Goal: Information Seeking & Learning: Learn about a topic

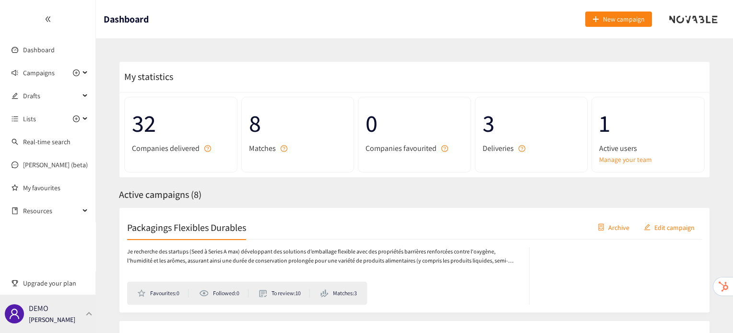
click at [81, 310] on div "DEMO [PERSON_NAME]" at bounding box center [48, 314] width 96 height 38
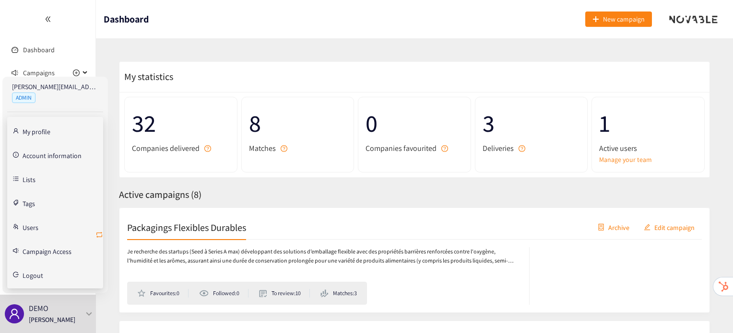
click at [100, 237] on icon "retweet" at bounding box center [99, 235] width 8 height 8
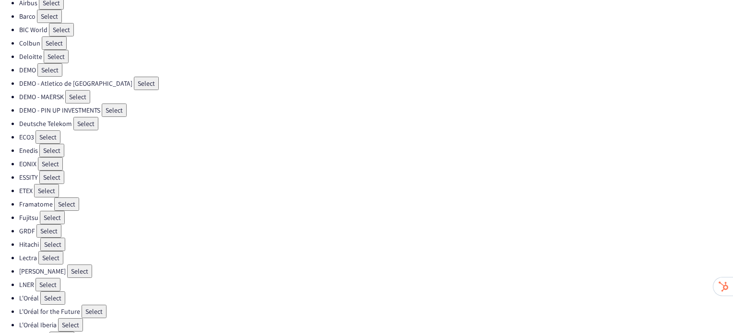
scroll to position [73, 0]
click at [51, 212] on button "Select" at bounding box center [52, 218] width 25 height 13
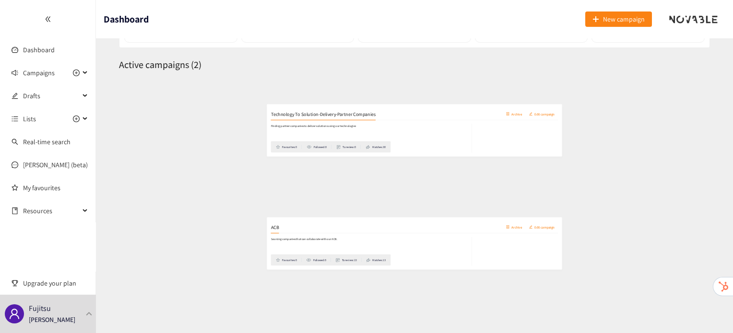
scroll to position [134, 0]
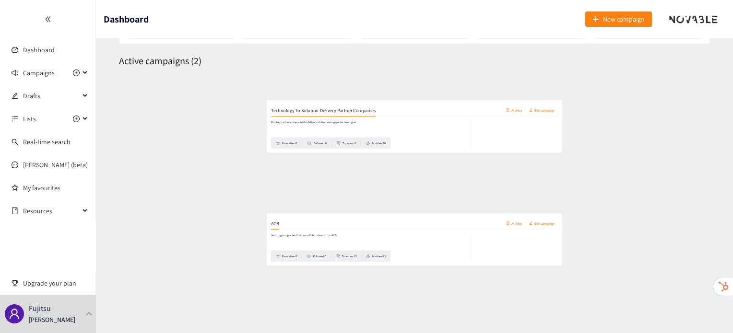
click at [134, 201] on h2 "ACB" at bounding box center [135, 206] width 16 height 13
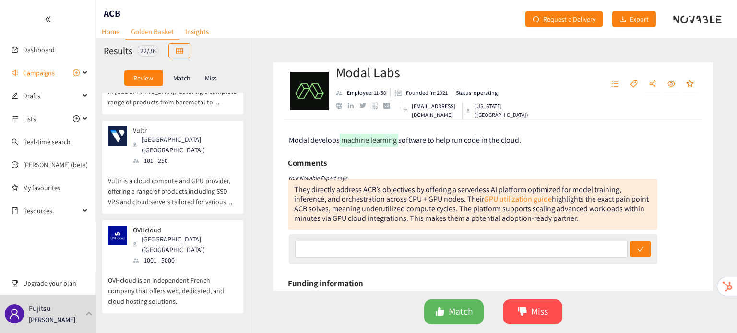
scroll to position [909, 0]
click at [134, 264] on p "OVHcloud is an independent French company that offers web, dedicated, and cloud…" at bounding box center [173, 284] width 130 height 41
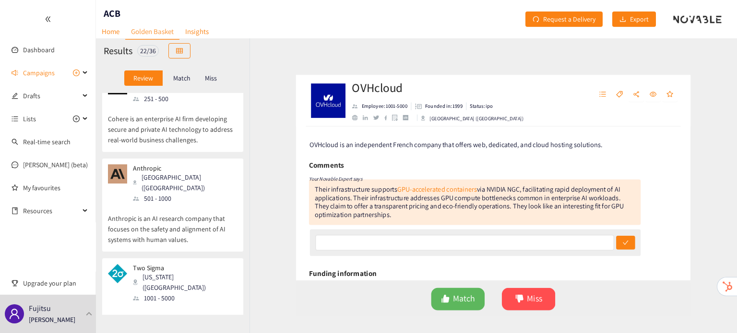
click at [134, 304] on p "Two Sigma's technology-driven team streamlines the use of machine learning, dis…" at bounding box center [173, 324] width 130 height 41
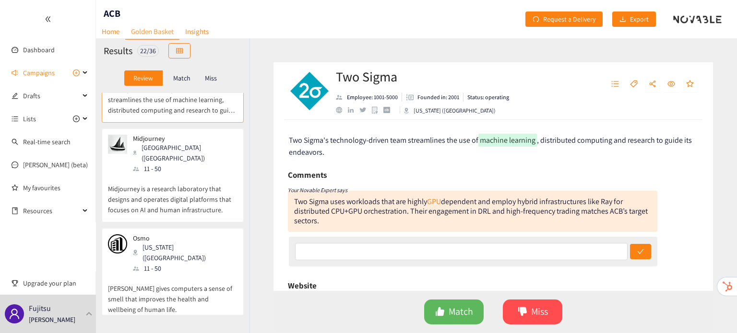
scroll to position [1705, 0]
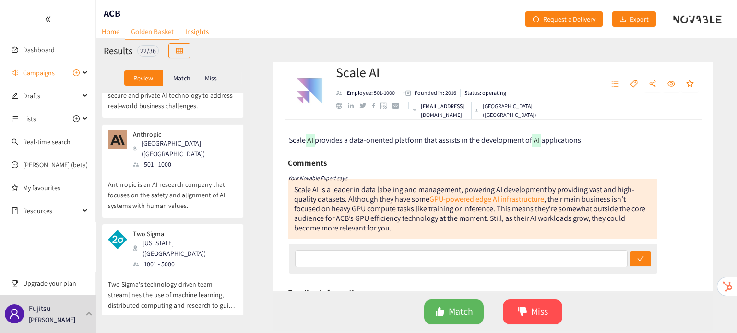
scroll to position [1462, 0]
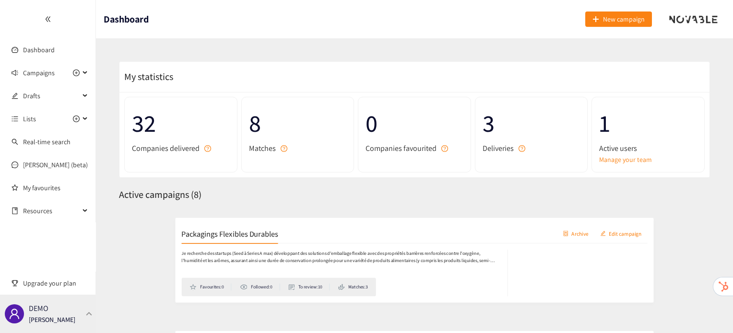
click at [80, 321] on div "DEMO [PERSON_NAME]" at bounding box center [48, 314] width 96 height 38
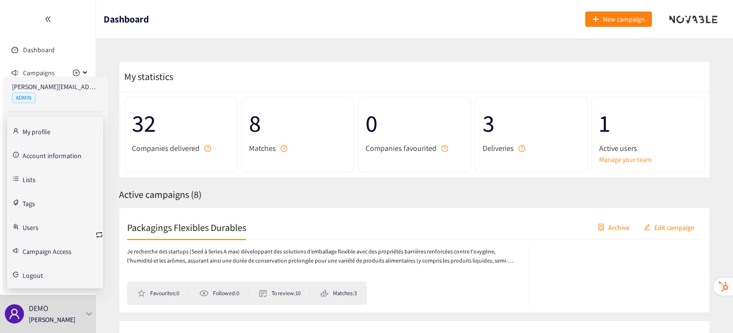
click at [103, 236] on div "[PERSON_NAME][EMAIL_ADDRESS][DOMAIN_NAME] ADMIN My profile Account information …" at bounding box center [55, 185] width 106 height 217
click at [102, 236] on icon "retweet" at bounding box center [99, 235] width 8 height 8
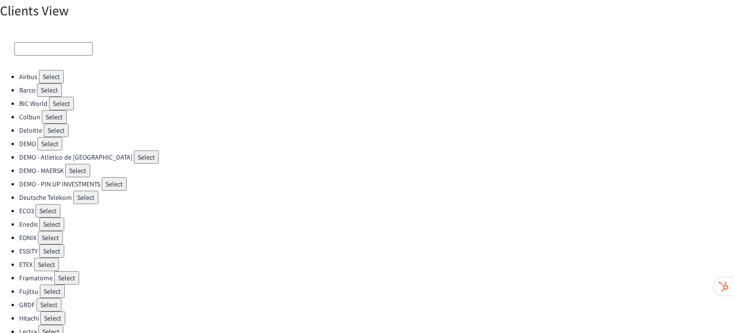
click at [55, 124] on button "Select" at bounding box center [56, 130] width 25 height 13
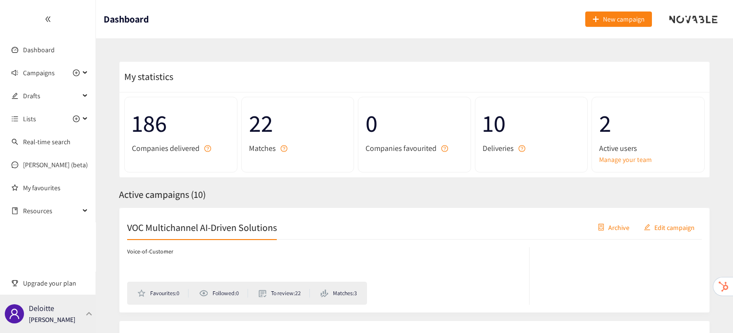
click at [88, 316] on div at bounding box center [89, 314] width 9 height 4
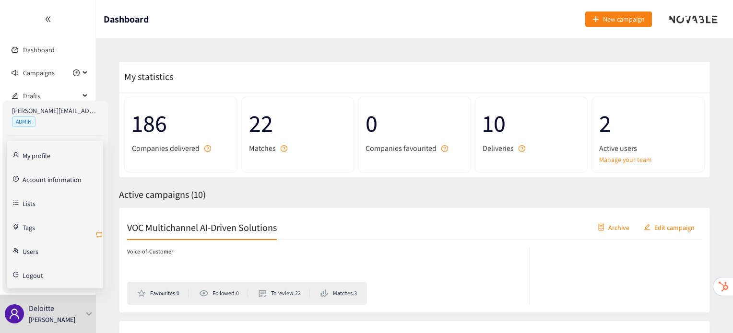
click at [101, 233] on icon "retweet" at bounding box center [99, 235] width 6 height 6
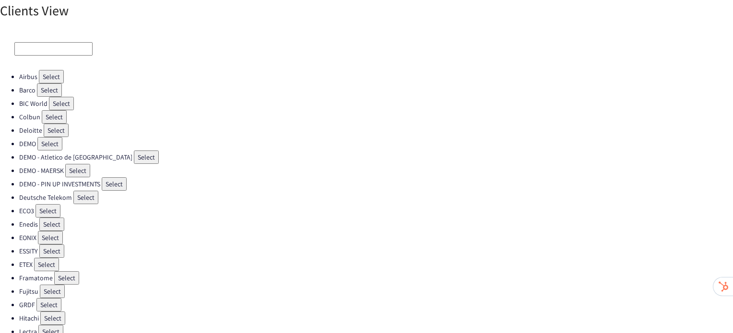
click at [61, 116] on button "Select" at bounding box center [54, 116] width 25 height 13
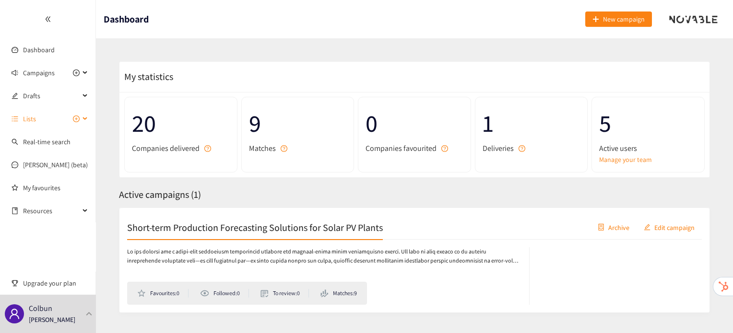
scroll to position [21, 0]
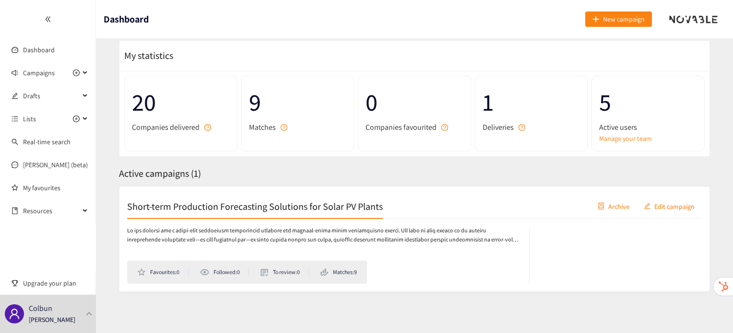
click at [215, 206] on h2 "Short-term Production Forecasting Solutions for Solar PV Plants" at bounding box center [255, 206] width 256 height 13
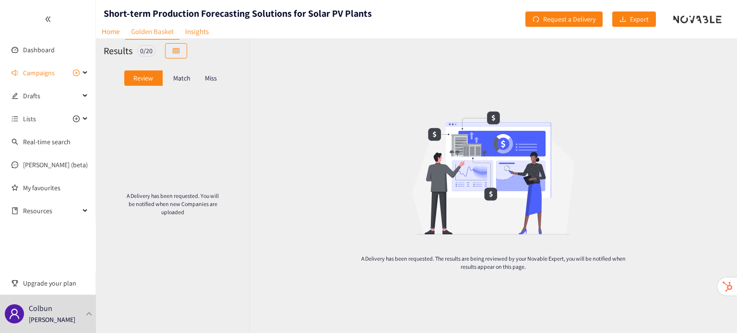
click at [181, 75] on p "Match" at bounding box center [181, 78] width 17 height 8
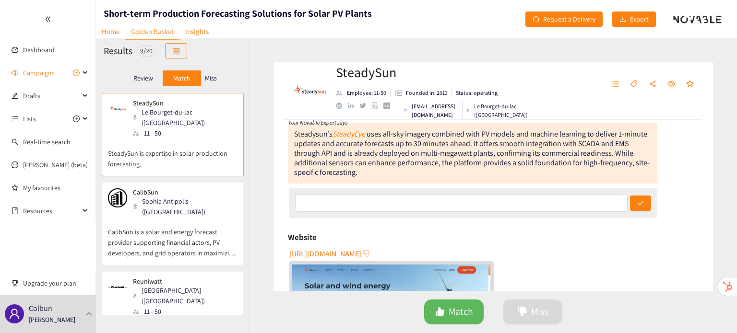
scroll to position [138, 0]
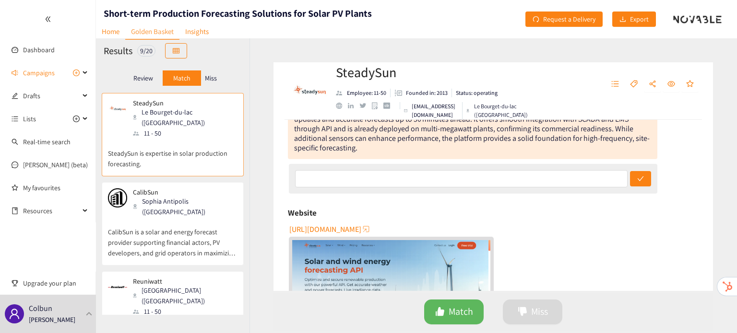
click at [186, 219] on p "CalibSun is a solar and energy forecast provider supporting financial actors, P…" at bounding box center [173, 237] width 130 height 41
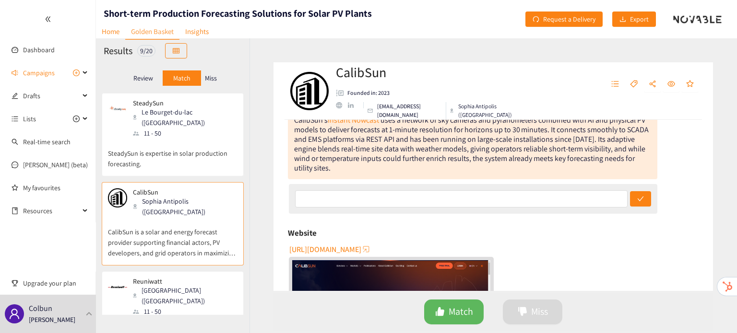
scroll to position [131, 0]
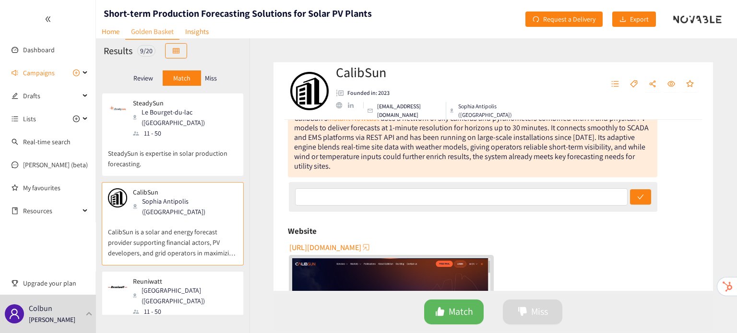
click at [150, 317] on p "Solar power forecasting; cloud observation; solar radiation estimation and fore…" at bounding box center [173, 337] width 130 height 41
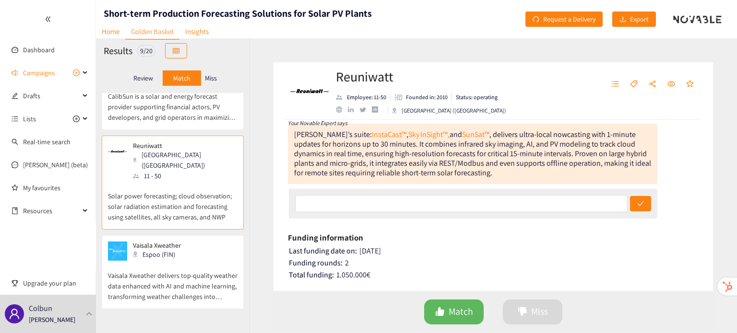
scroll to position [106, 0]
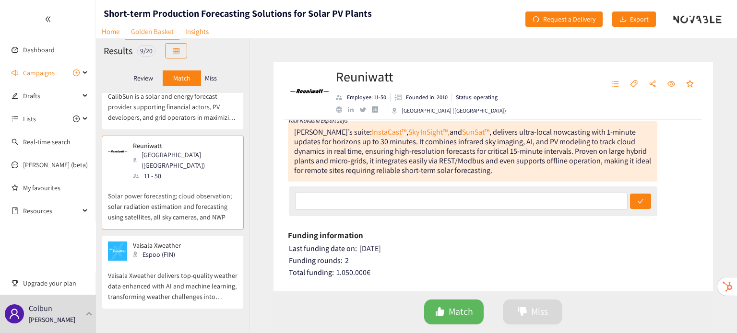
click at [180, 261] on p "Vaisala Xweather delivers top-quality weather data enhanced with AI and machine…" at bounding box center [173, 281] width 130 height 41
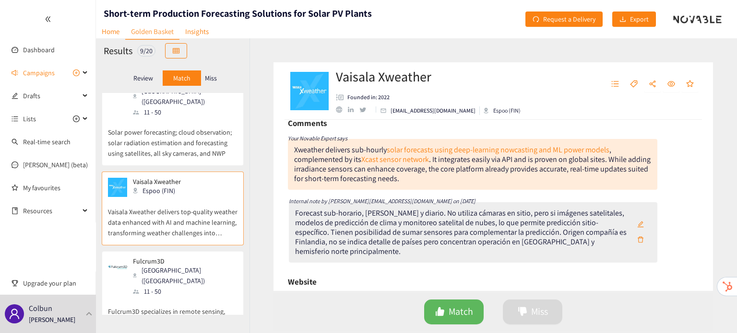
scroll to position [100, 0]
click at [158, 297] on p "Fulcrum3D specializes in remote sensing, forecasting, data capture, reporting, …" at bounding box center [173, 317] width 130 height 41
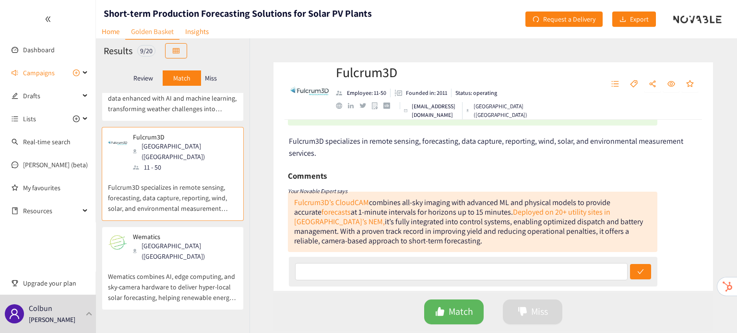
scroll to position [324, 0]
click at [147, 261] on p "Wematics combines AI, edge computing, and sky‑camera hardware to deliver hyper‑…" at bounding box center [173, 281] width 130 height 41
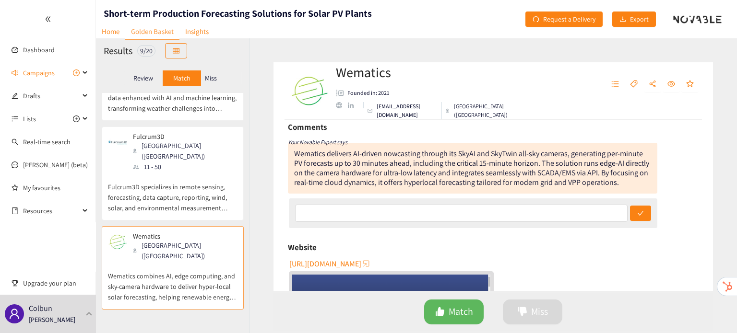
scroll to position [97, 0]
click at [221, 322] on div "Proa Hallam (AUS) 11 - 50" at bounding box center [173, 336] width 130 height 29
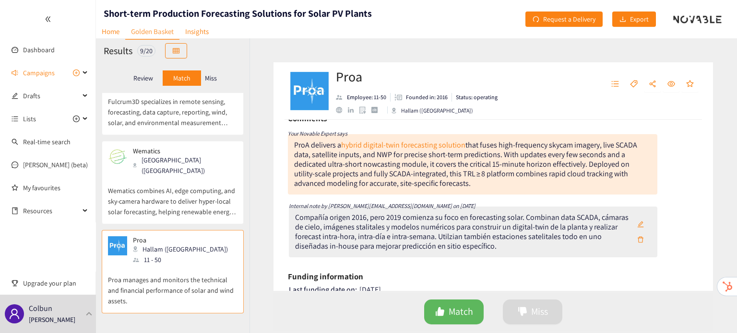
scroll to position [81, 0]
click at [182, 333] on div "Saint Gallen (CHE)" at bounding box center [166, 338] width 67 height 11
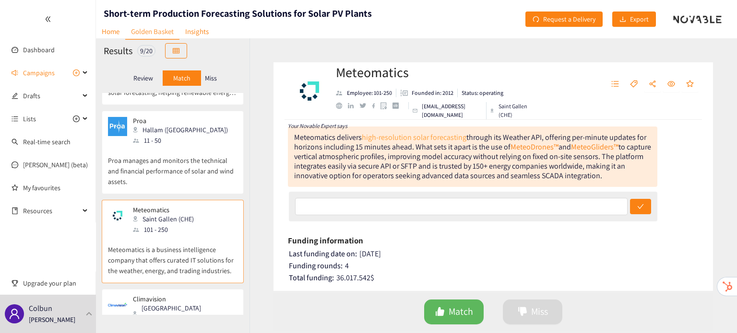
scroll to position [94, 0]
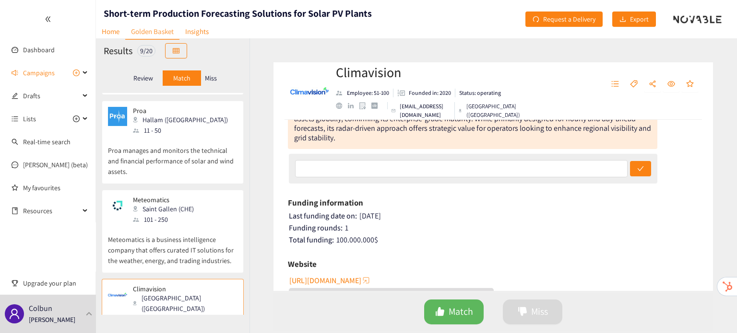
scroll to position [178, 0]
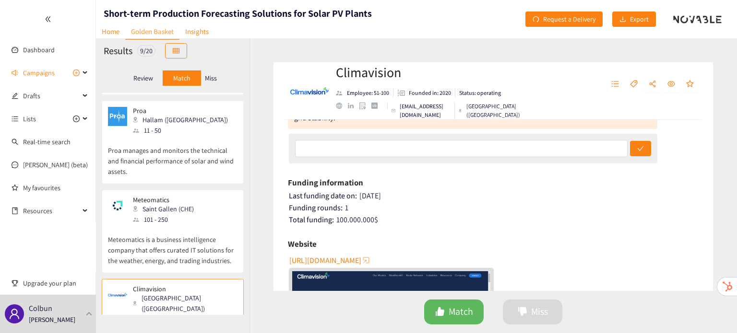
click at [213, 78] on p "Miss" at bounding box center [211, 78] width 12 height 8
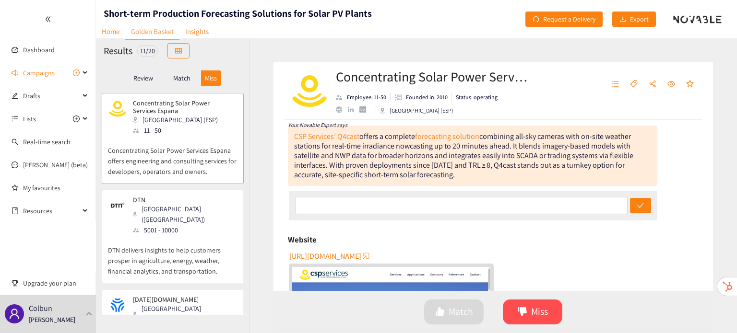
scroll to position [124, 0]
click at [179, 246] on p "DTN delivers insights to help customers prosper in agriculture, energy, weather…" at bounding box center [173, 256] width 130 height 41
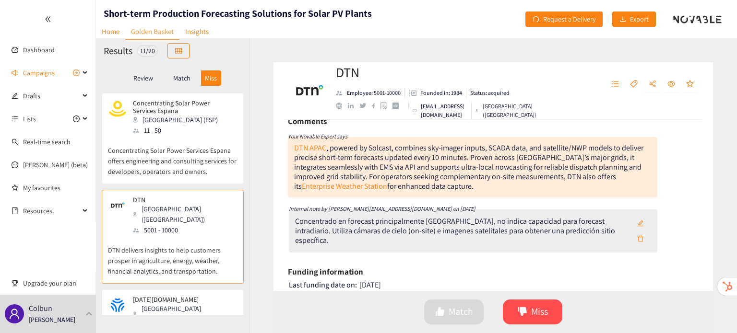
scroll to position [102, 0]
click at [171, 304] on div "[GEOGRAPHIC_DATA] ([GEOGRAPHIC_DATA])" at bounding box center [185, 314] width 104 height 21
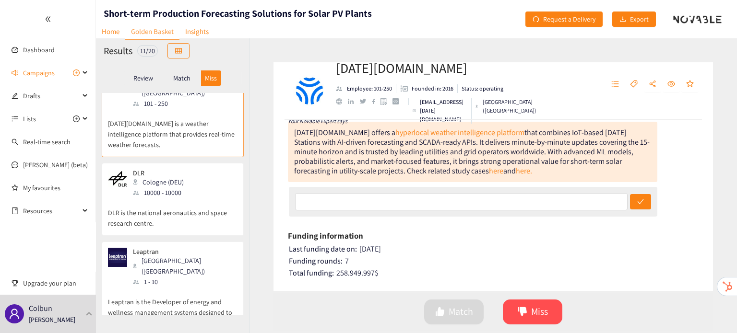
scroll to position [226, 0]
click at [159, 188] on div "10000 - 10000" at bounding box center [161, 193] width 57 height 11
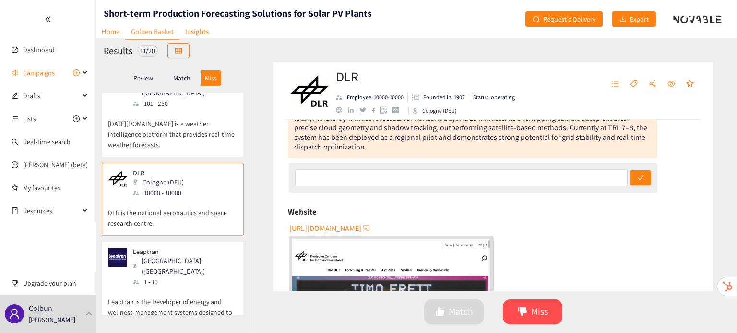
scroll to position [151, 0]
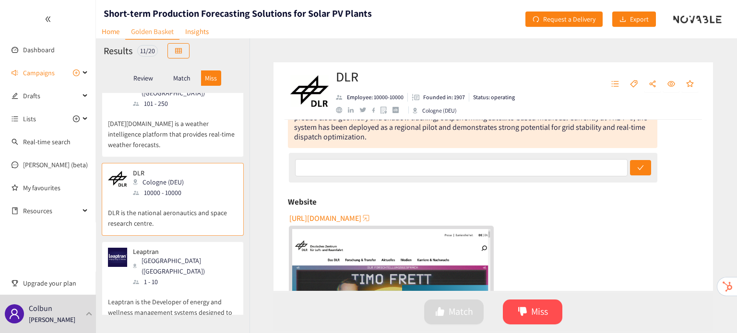
click at [173, 287] on p "Leaptran is the Developer of energy and wellness management systems designed to…" at bounding box center [173, 307] width 130 height 41
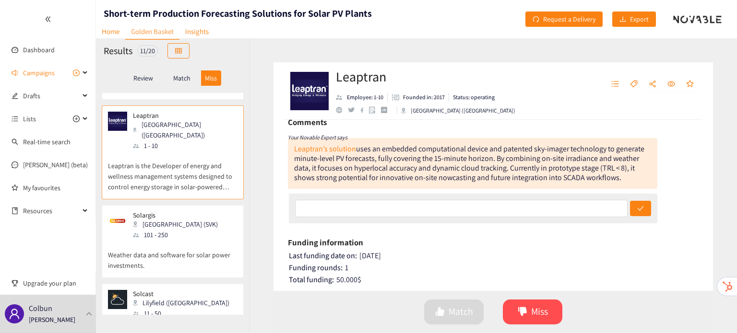
scroll to position [365, 0]
click at [144, 238] on p "Weather data and software for solar power investments." at bounding box center [173, 253] width 130 height 31
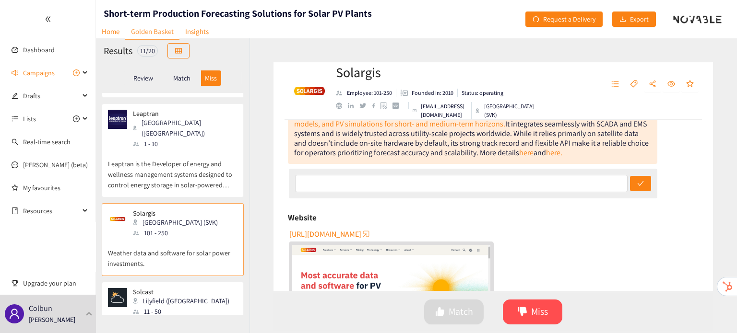
scroll to position [159, 0]
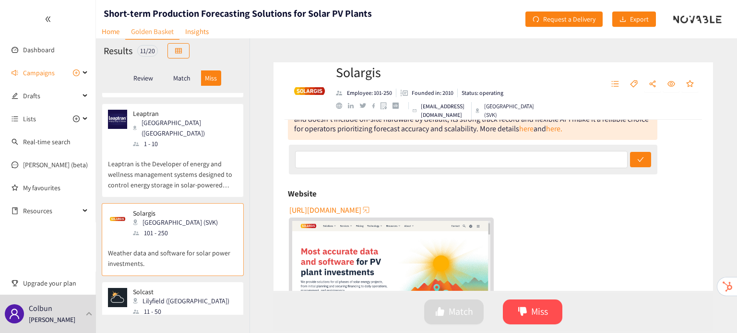
click at [184, 317] on p "Solcast provides actual and forecasts solar irradiance and power data, globally…" at bounding box center [173, 337] width 130 height 41
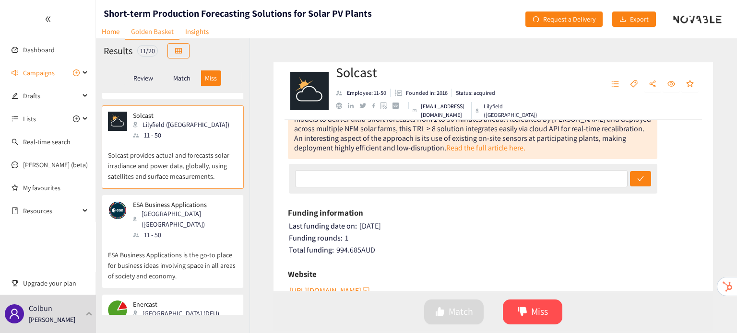
scroll to position [141, 0]
click at [198, 240] on p "ESA Business Applications is the go-to place for business ideas involving space…" at bounding box center [173, 260] width 130 height 41
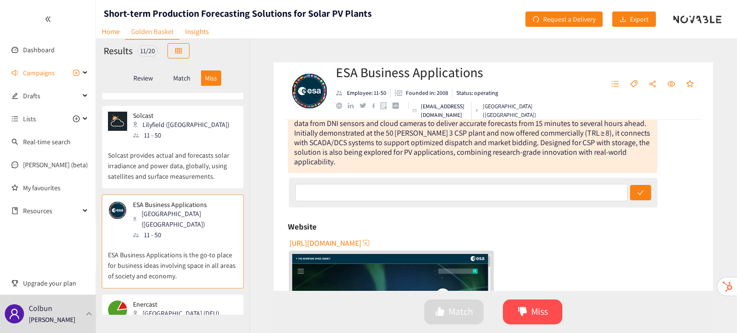
scroll to position [168, 0]
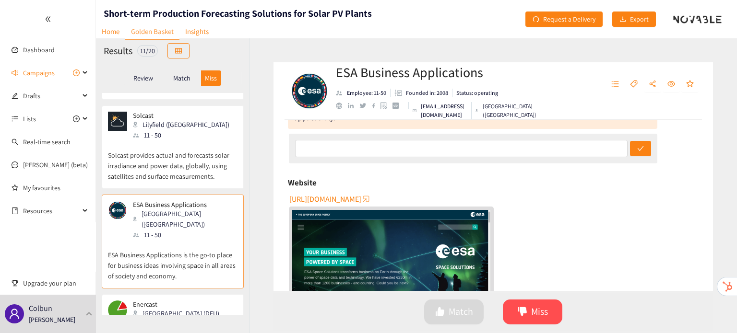
click at [144, 308] on div "Kassel (DEU)" at bounding box center [179, 313] width 92 height 11
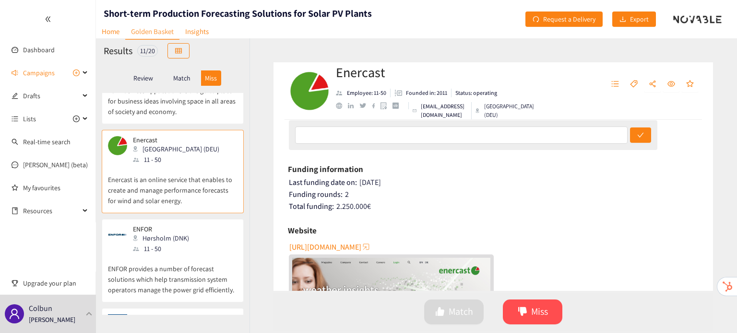
scroll to position [706, 0]
click at [138, 254] on p "ENFOR provides a number of forecast solutions which help transmission system op…" at bounding box center [173, 274] width 130 height 41
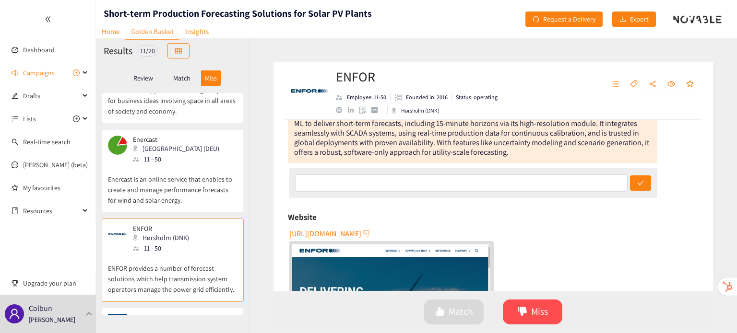
scroll to position [144, 0]
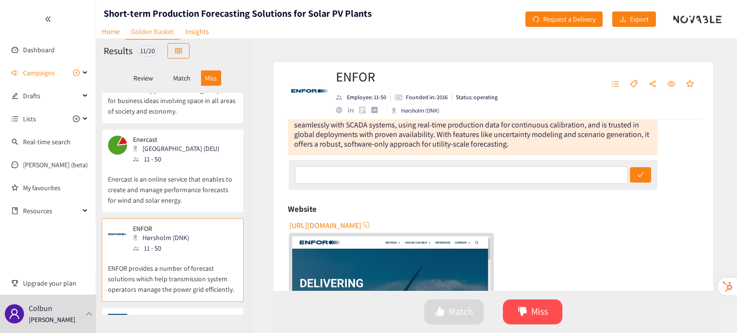
click at [182, 322] on div "Vermont (USA)" at bounding box center [185, 332] width 104 height 21
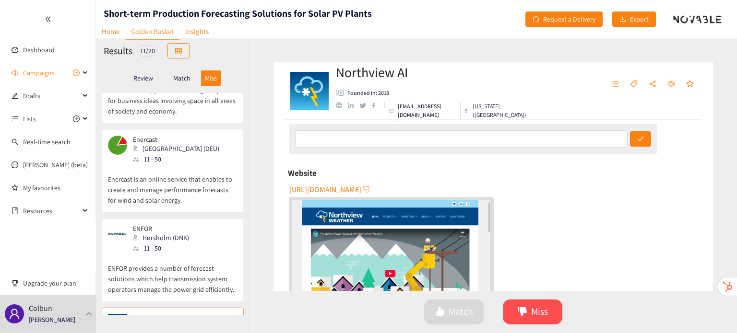
scroll to position [734, 0]
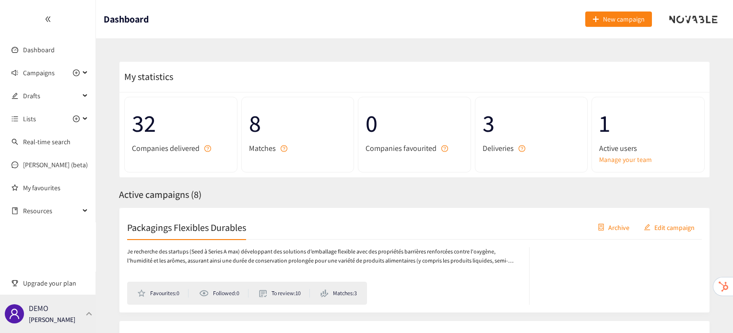
click at [65, 321] on p "[PERSON_NAME]" at bounding box center [52, 320] width 47 height 11
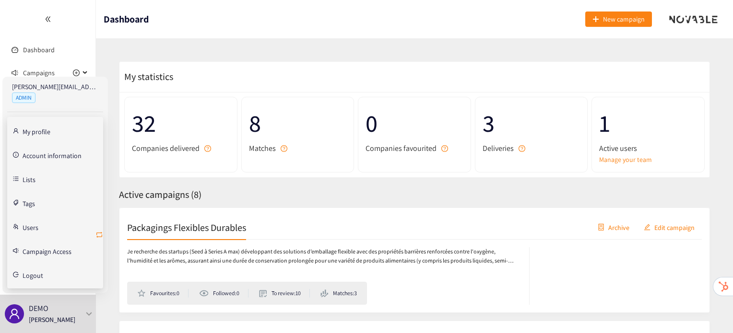
click at [100, 230] on button "button" at bounding box center [99, 235] width 8 height 15
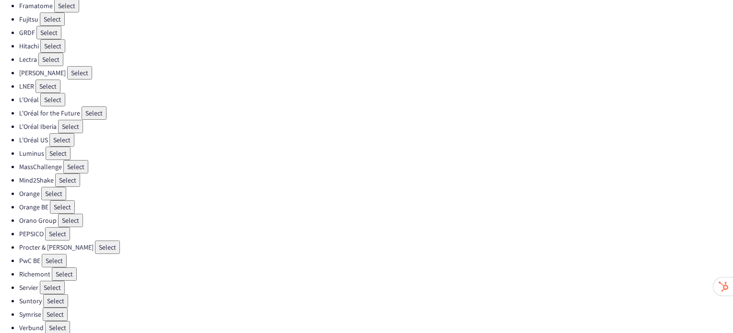
scroll to position [278, 0]
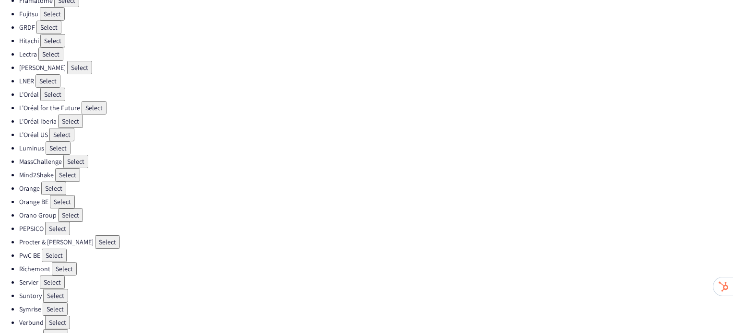
click at [55, 222] on button "Select" at bounding box center [57, 228] width 25 height 13
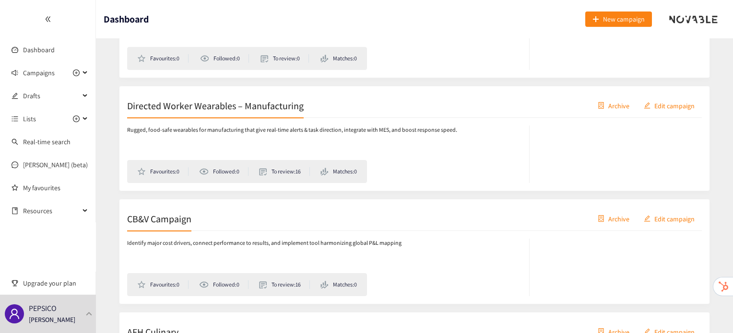
scroll to position [237, 0]
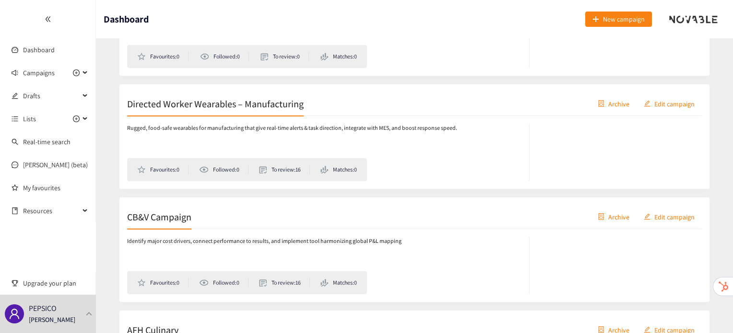
click at [169, 216] on h2 "CB&V Campaign" at bounding box center [159, 216] width 64 height 13
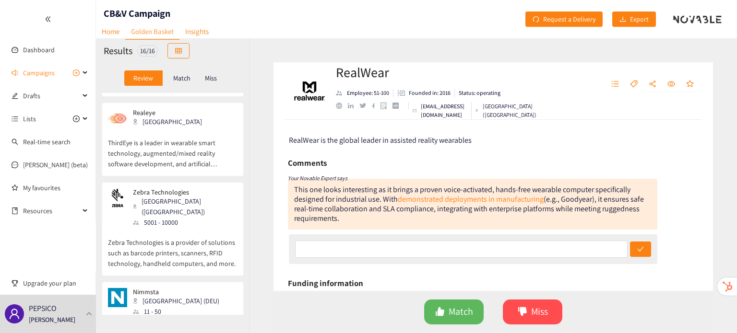
scroll to position [1082, 0]
click at [192, 289] on div "Nimmsta Munich (DEU) 11 - 50" at bounding box center [173, 303] width 130 height 29
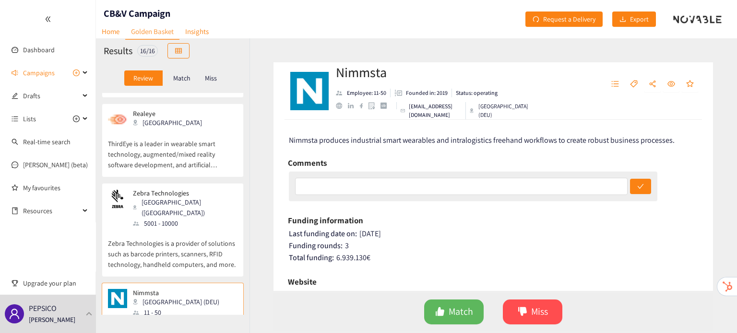
click at [177, 229] on p "Zebra Technologies is a provider of solutions such as barcode printers, scanner…" at bounding box center [173, 249] width 130 height 41
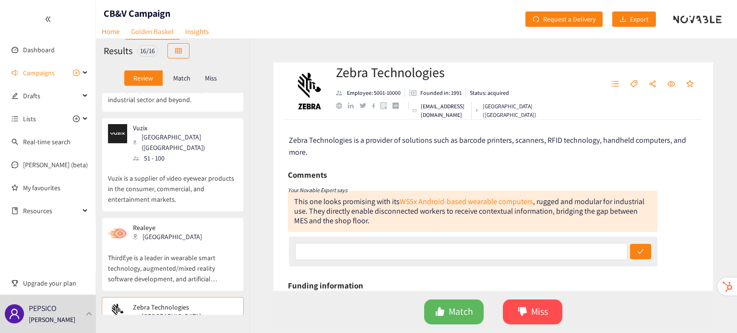
click at [177, 224] on div "Realeye USA" at bounding box center [173, 233] width 130 height 19
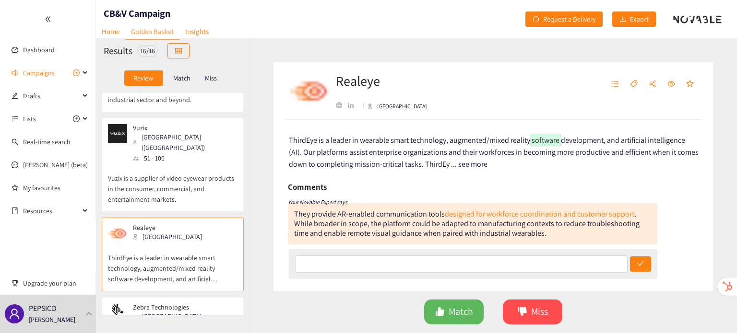
scroll to position [875, 0]
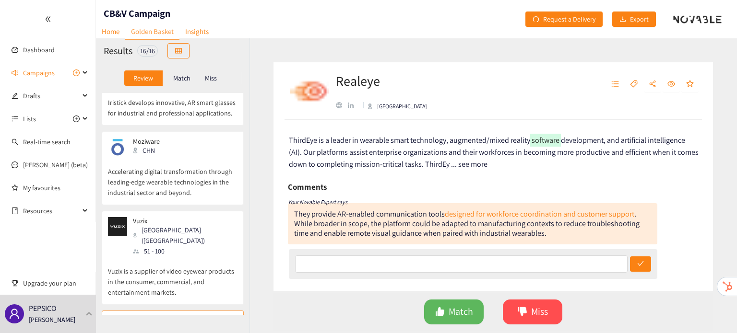
click at [177, 225] on div "[GEOGRAPHIC_DATA] ([GEOGRAPHIC_DATA])" at bounding box center [185, 235] width 104 height 21
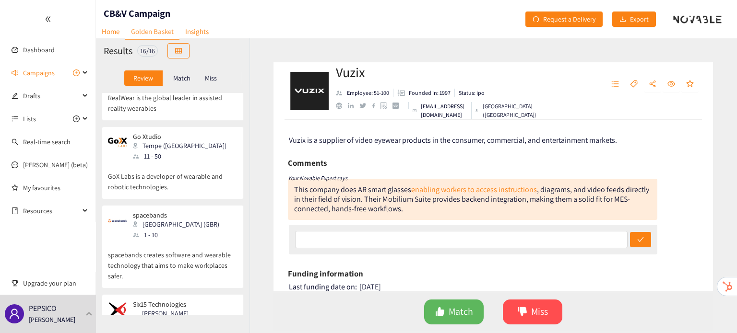
scroll to position [0, 0]
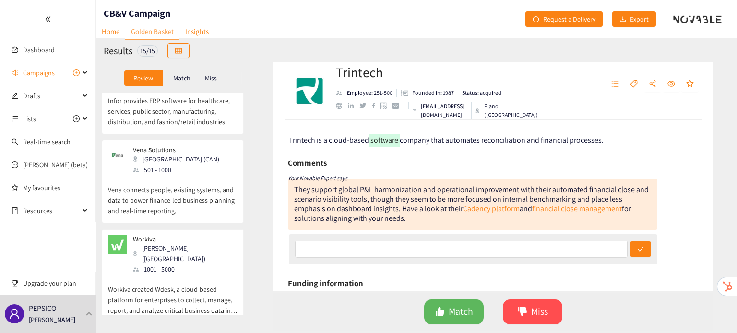
scroll to position [1052, 0]
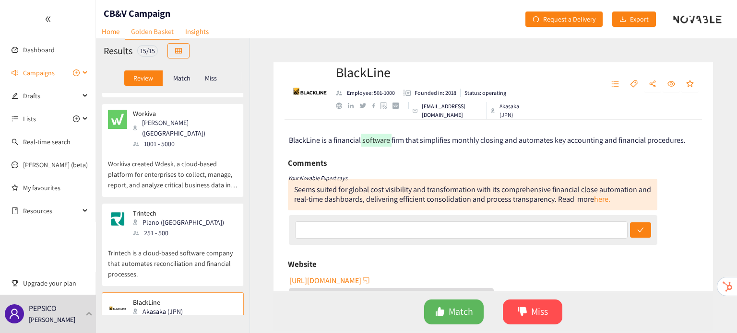
click at [46, 73] on span "Campaigns" at bounding box center [39, 72] width 32 height 19
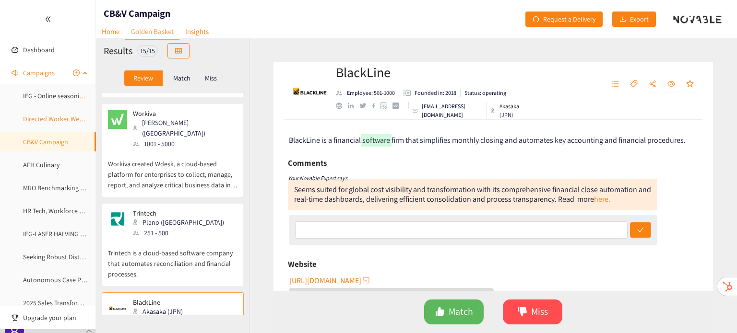
click at [45, 115] on link "Directed Worker Wearables – Manufacturing" at bounding box center [85, 119] width 125 height 9
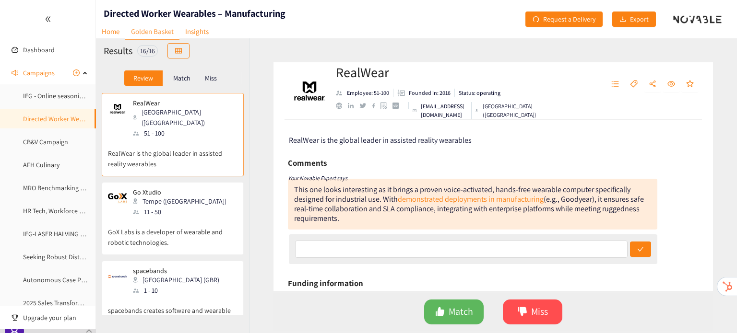
click at [163, 217] on p "GoX Labs is a developer of wearable and robotic technologies." at bounding box center [173, 232] width 130 height 31
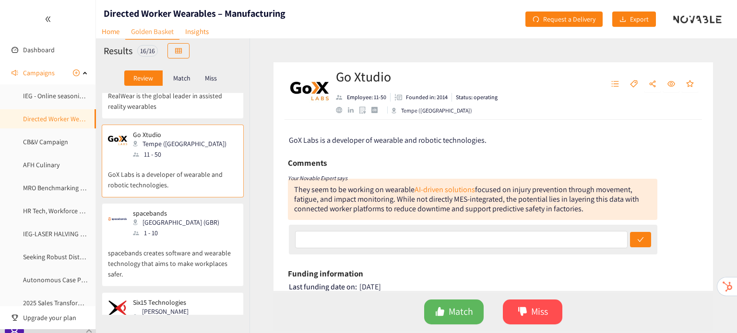
click at [163, 217] on div "[GEOGRAPHIC_DATA] (GBR)" at bounding box center [179, 222] width 92 height 11
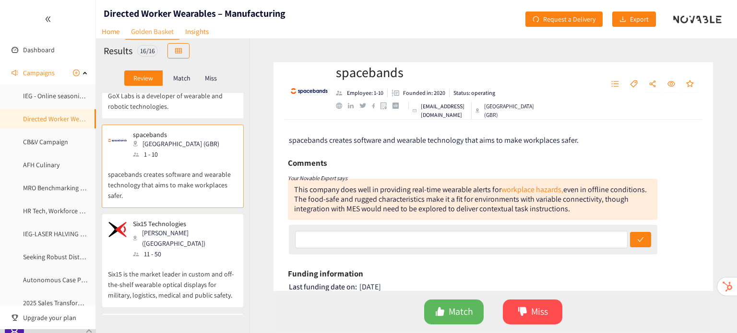
scroll to position [165, 0]
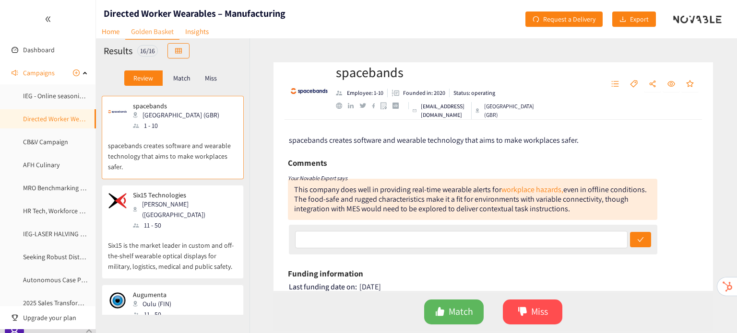
click at [175, 285] on div "Augumenta Oulu (FIN) 11 - 50 Augumenta is a software company that is turning we…" at bounding box center [173, 326] width 142 height 83
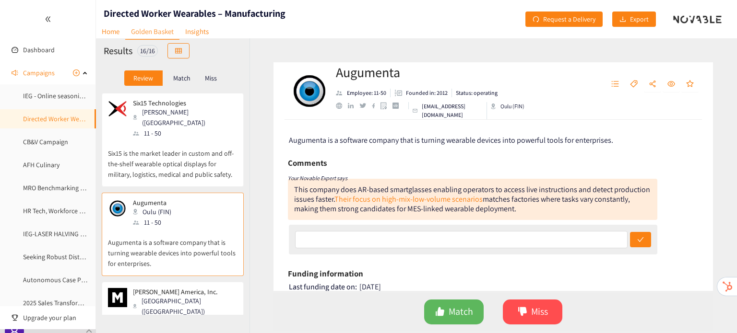
click at [175, 288] on p "[PERSON_NAME] America, Inc." at bounding box center [182, 292] width 98 height 8
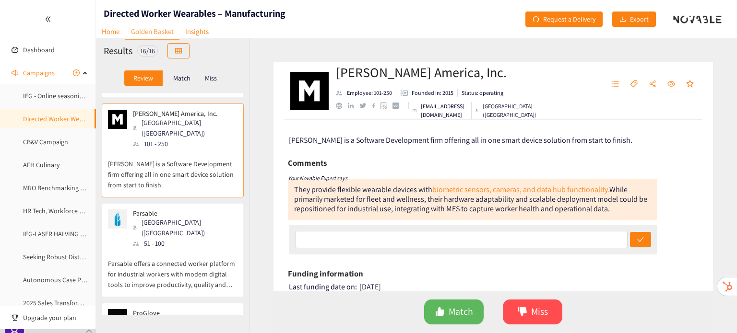
click at [175, 309] on p "ProGlove" at bounding box center [176, 313] width 86 height 8
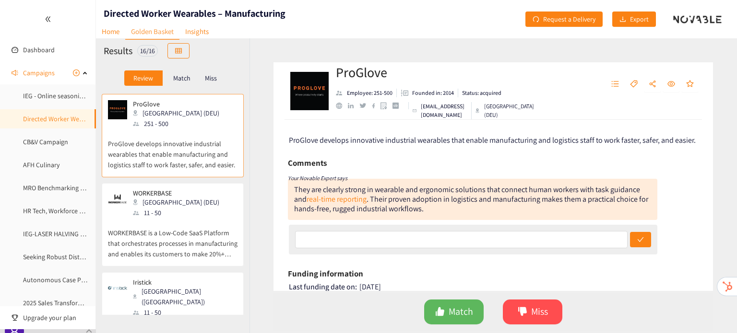
click at [175, 318] on p "Iristick develops innovative, AR smart glasses for industrial and professional …" at bounding box center [173, 333] width 130 height 31
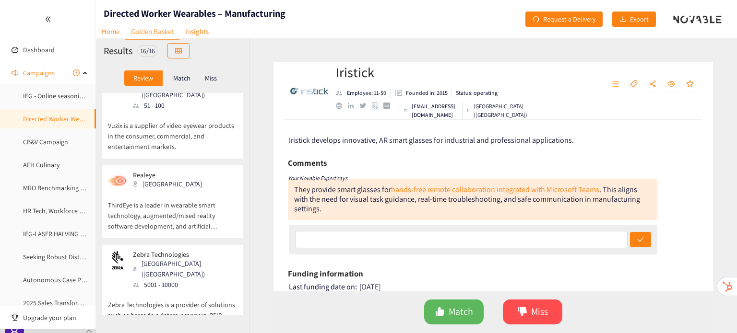
scroll to position [1021, 0]
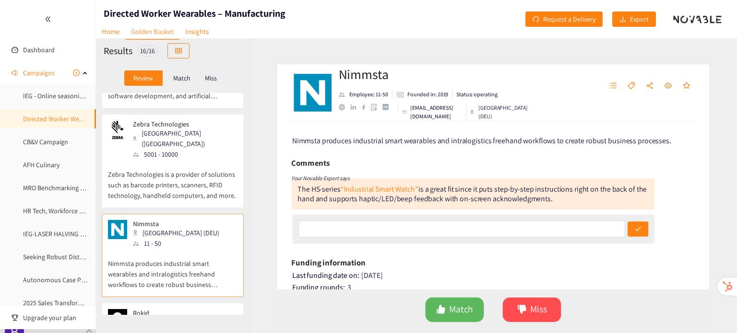
scroll to position [1151, 0]
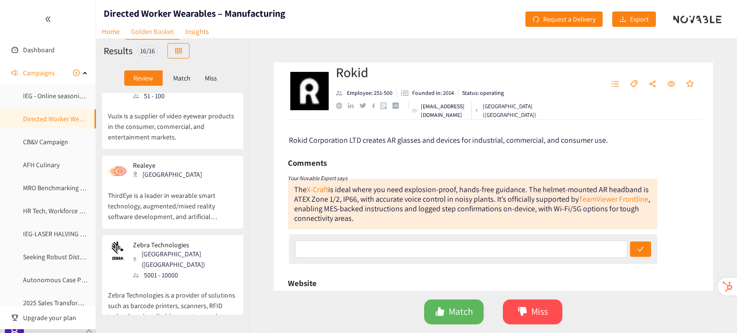
scroll to position [1022, 0]
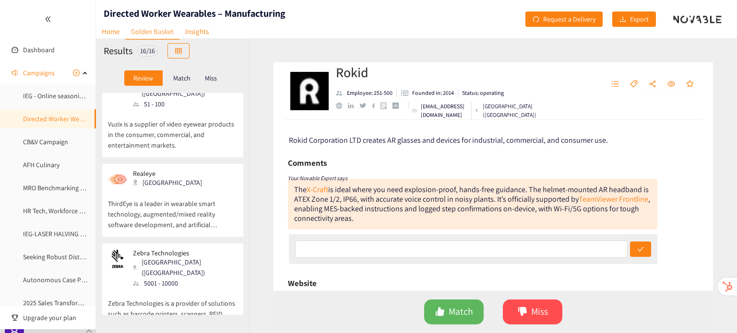
click at [178, 278] on div "5001 - 10000" at bounding box center [185, 283] width 104 height 11
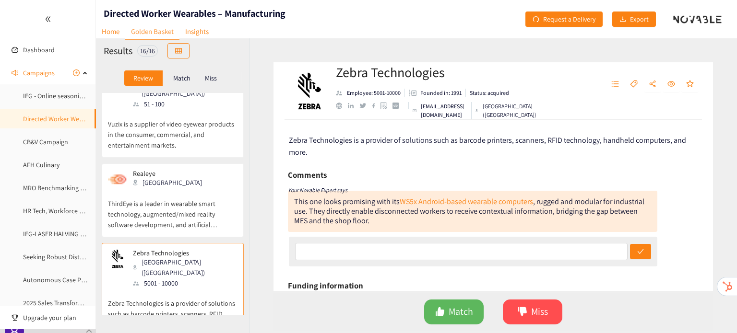
click at [186, 189] on p "ThirdEye is a leader in wearable smart technology, augmented/mixed reality soft…" at bounding box center [173, 209] width 130 height 41
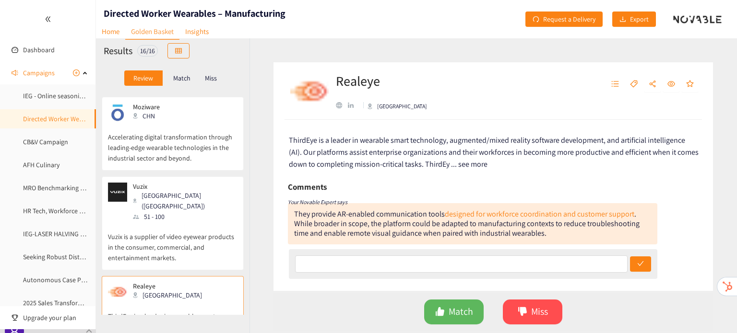
click at [186, 190] on div "[GEOGRAPHIC_DATA] ([GEOGRAPHIC_DATA])" at bounding box center [185, 200] width 104 height 21
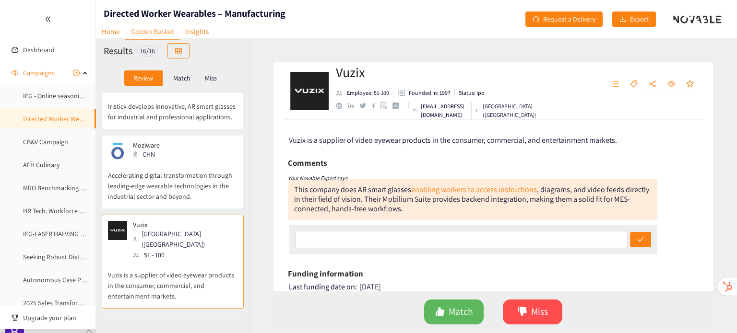
click at [186, 161] on p "Accelerating digital transformation through leading-edge wearable technologies …" at bounding box center [173, 181] width 130 height 41
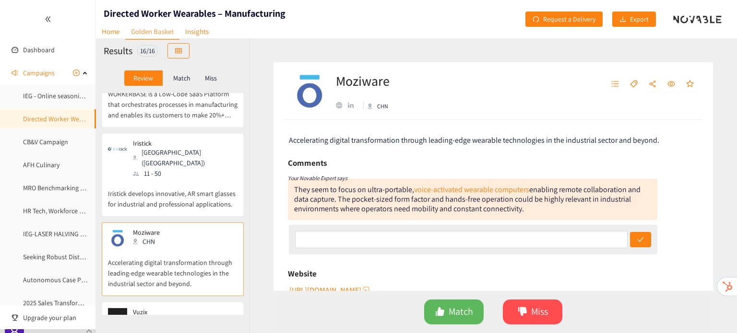
click at [186, 179] on p "Iristick develops innovative, AR smart glasses for industrial and professional …" at bounding box center [173, 194] width 130 height 31
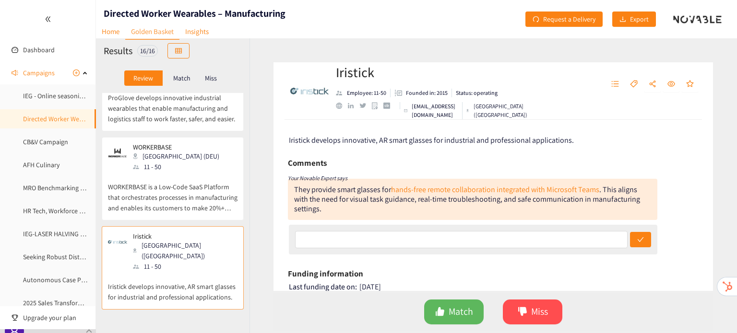
click at [186, 172] on p "WORKERBASE is a Low-Code SaaS Platform that orchestrates processes in manufactu…" at bounding box center [173, 192] width 130 height 41
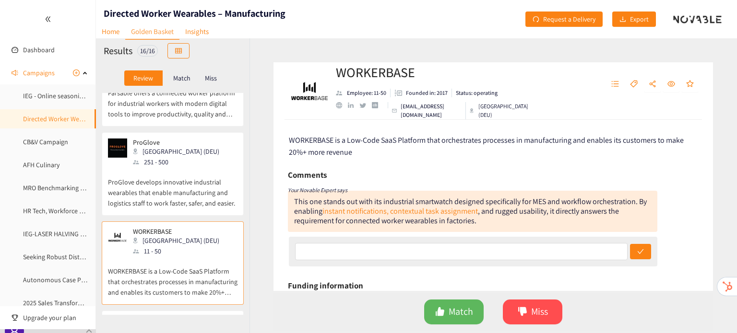
click at [186, 167] on p "ProGlove develops innovative industrial wearables that enable manufacturing and…" at bounding box center [173, 187] width 130 height 41
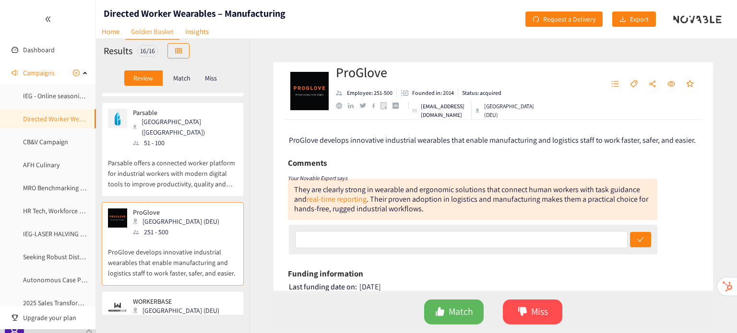
scroll to position [525, 0]
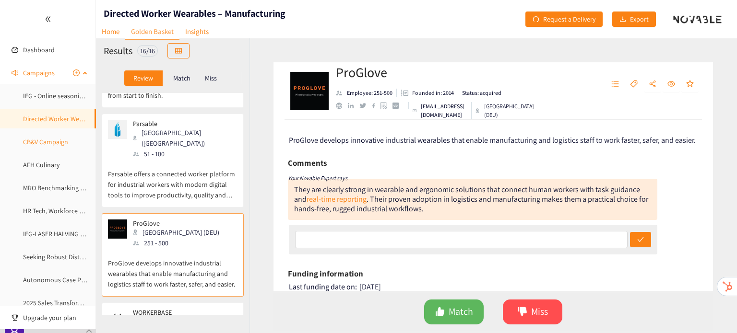
click at [59, 138] on link "CB&V Campaign" at bounding box center [45, 142] width 45 height 9
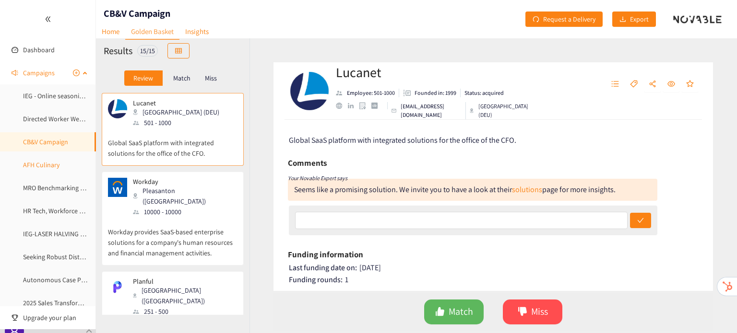
click at [59, 161] on link "AFH Culinary" at bounding box center [41, 165] width 36 height 9
